Goal: Task Accomplishment & Management: Manage account settings

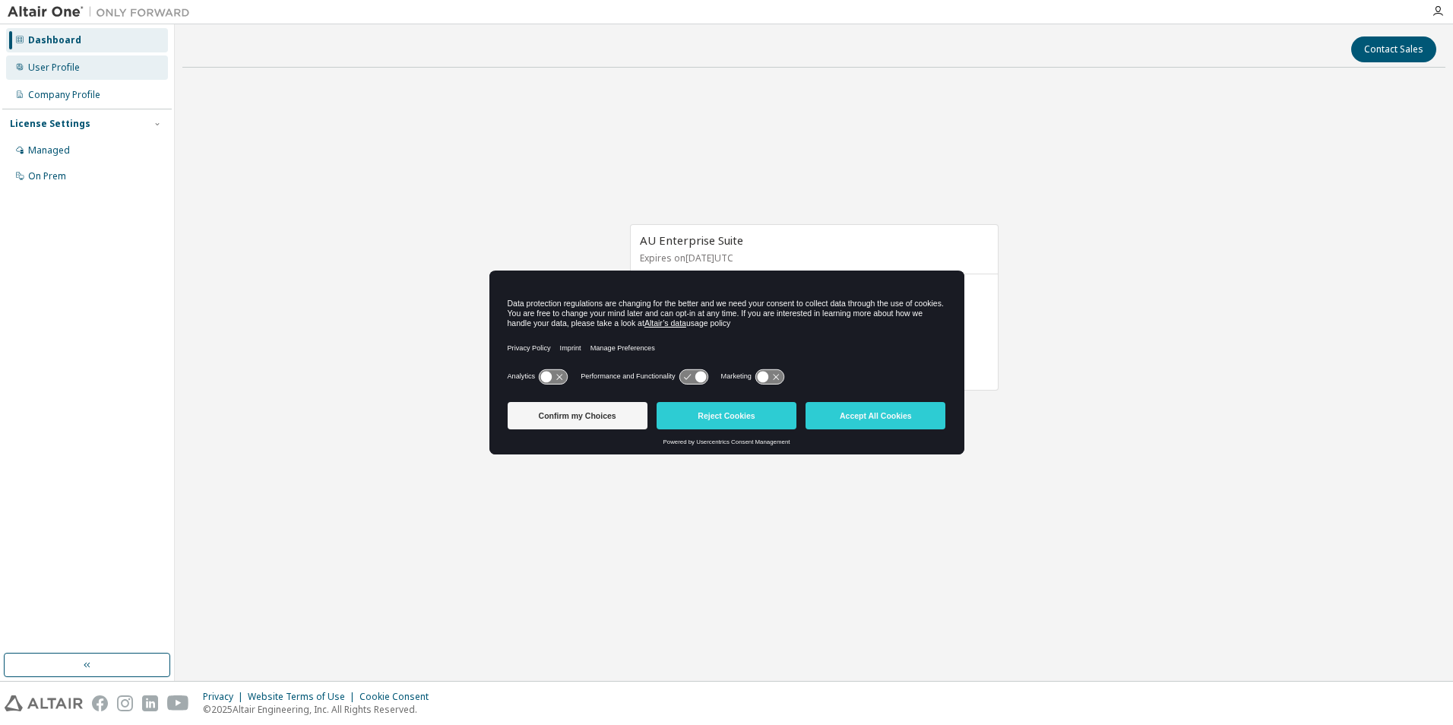
click at [35, 72] on div "User Profile" at bounding box center [54, 68] width 52 height 12
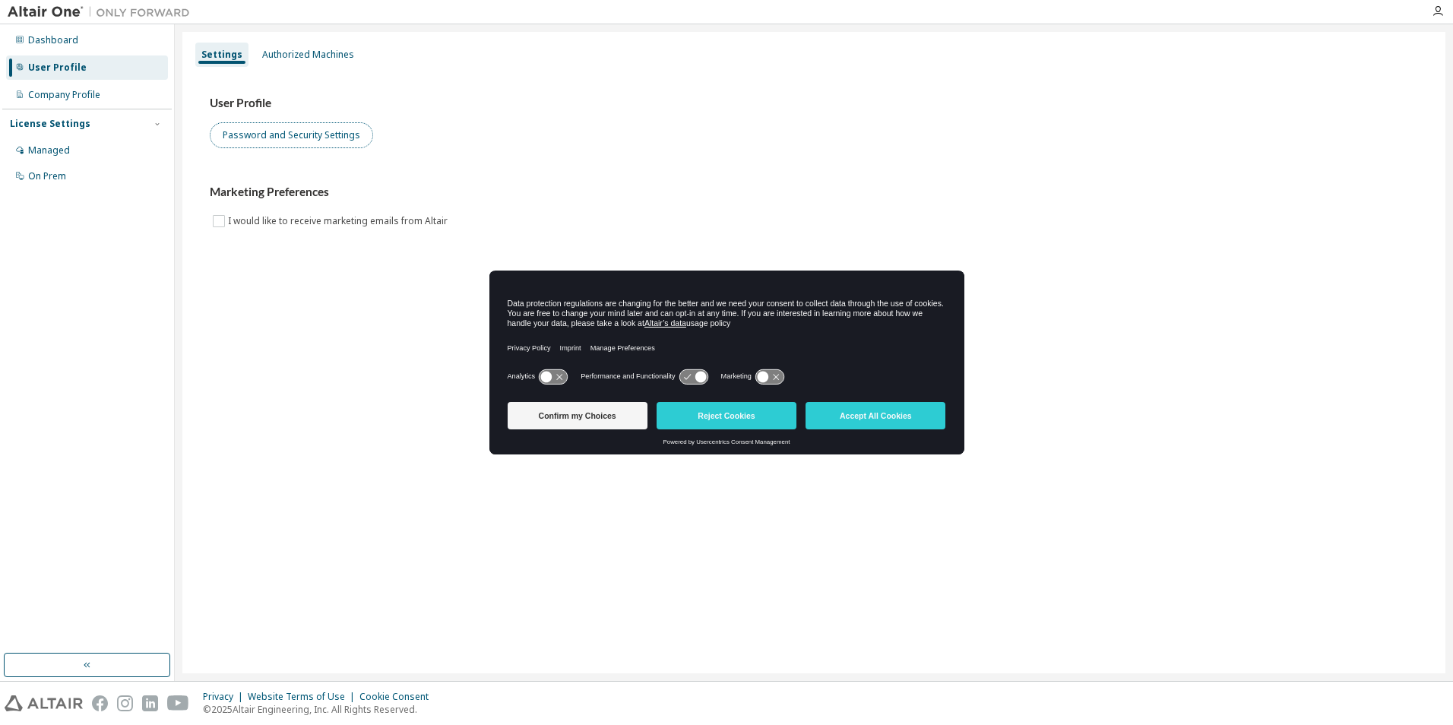
click at [326, 141] on button "Password and Security Settings" at bounding box center [291, 135] width 163 height 26
